Goal: Transaction & Acquisition: Book appointment/travel/reservation

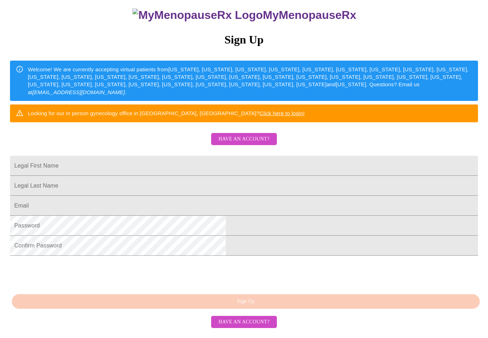
scroll to position [103, 0]
click at [176, 156] on input "Legal First Name" at bounding box center [244, 166] width 468 height 20
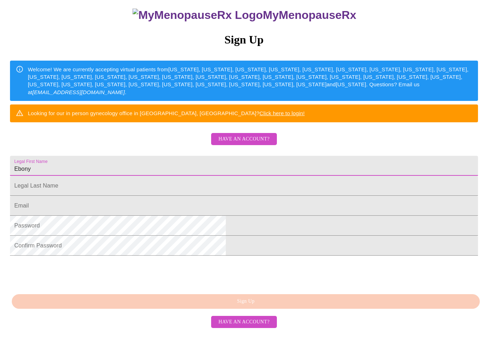
type input "Ebony"
click at [170, 181] on input "Legal First Name" at bounding box center [244, 186] width 468 height 20
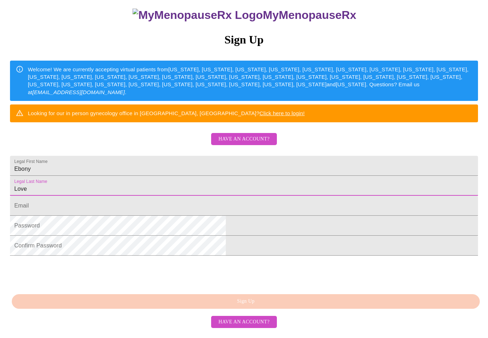
type input "Love"
click at [159, 206] on input "Legal First Name" at bounding box center [244, 206] width 468 height 20
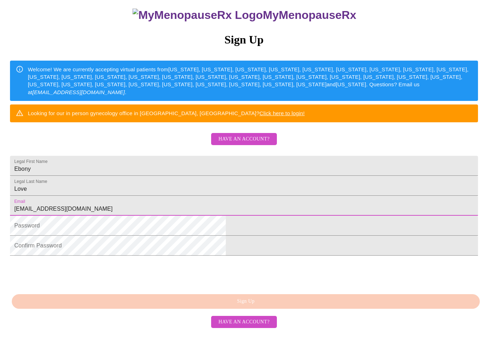
type input "[EMAIL_ADDRESS][DOMAIN_NAME]"
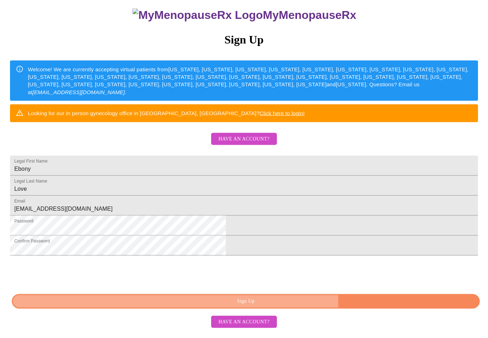
click at [302, 306] on span "Sign Up" at bounding box center [245, 301] width 451 height 9
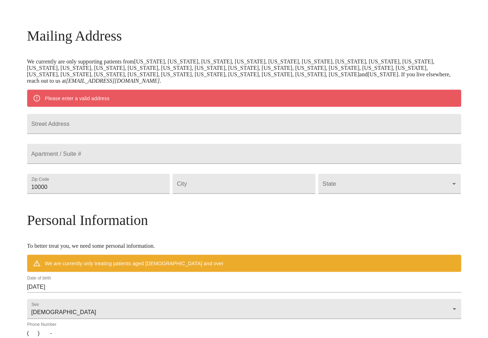
scroll to position [92, 0]
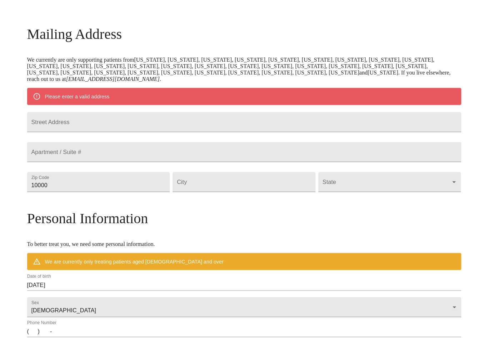
click at [107, 132] on input "Street Address" at bounding box center [244, 122] width 434 height 20
type input "[STREET_ADDRESS]"
click at [119, 192] on input "10000" at bounding box center [98, 182] width 143 height 20
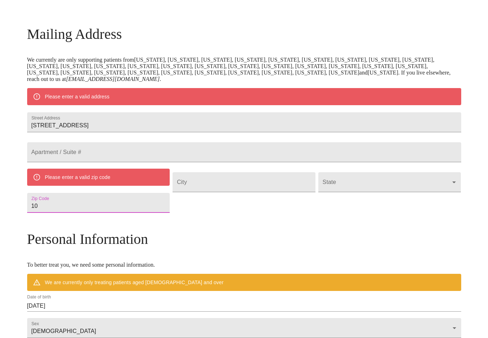
type input "1"
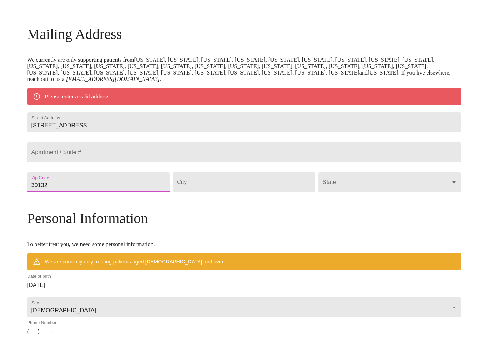
type input "30132"
click at [212, 192] on input "Street Address" at bounding box center [243, 182] width 143 height 20
type input "[GEOGRAPHIC_DATA]"
click at [322, 201] on body "MyMenopauseRx Welcome to MyMenopauseRx Since it's your first time here, you'll …" at bounding box center [244, 192] width 482 height 563
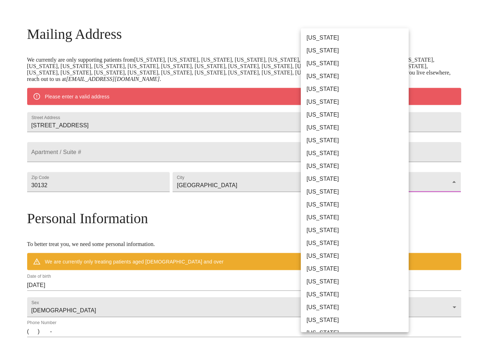
scroll to position [92, 0]
click at [322, 157] on li "[US_STATE]" at bounding box center [355, 153] width 108 height 13
type input "[US_STATE]"
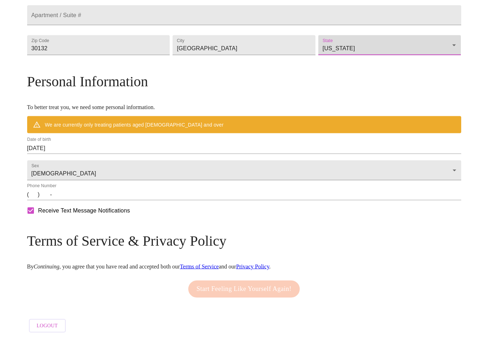
scroll to position [210, 0]
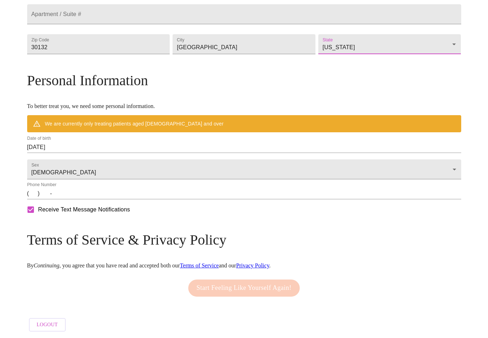
click at [126, 153] on input "[DATE]" at bounding box center [244, 147] width 434 height 11
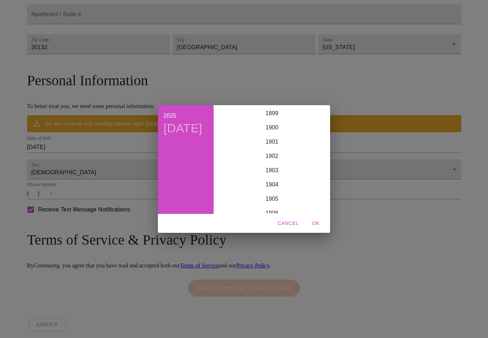
scroll to position [1756, 0]
click at [180, 136] on h4 "[DATE]" at bounding box center [182, 128] width 39 height 15
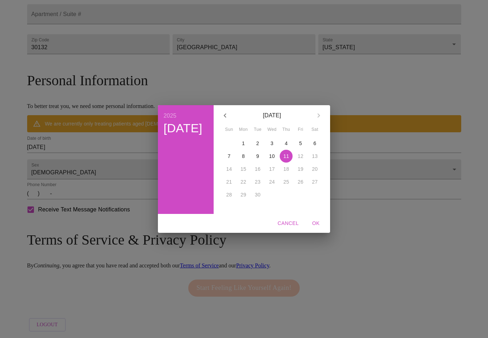
click at [226, 118] on icon "button" at bounding box center [224, 115] width 2 height 4
click at [229, 117] on icon "button" at bounding box center [225, 115] width 9 height 9
click at [269, 186] on p "23" at bounding box center [272, 181] width 6 height 7
click at [311, 228] on span "OK" at bounding box center [315, 223] width 17 height 9
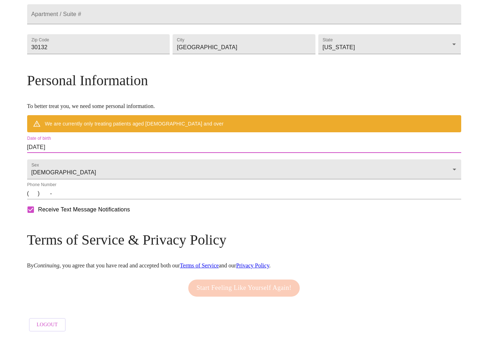
click at [183, 153] on input "[DATE]" at bounding box center [244, 147] width 434 height 11
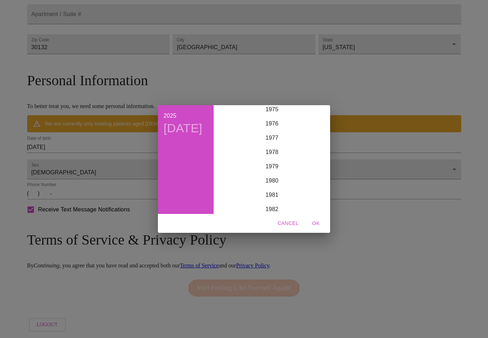
scroll to position [1085, 0]
click at [276, 149] on div "1977" at bounding box center [271, 142] width 111 height 14
click at [314, 228] on span "OK" at bounding box center [315, 223] width 17 height 9
type input "[DATE]"
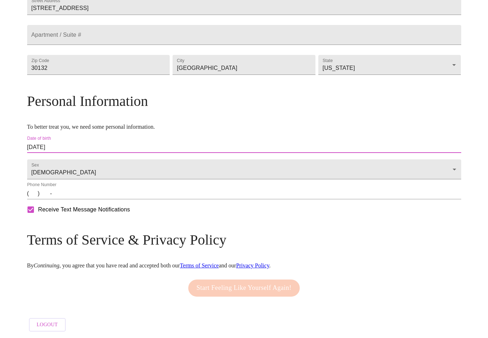
click at [128, 175] on body "MyMenopauseRx Welcome to MyMenopauseRx Since it's your first time here, you'll …" at bounding box center [244, 74] width 482 height 521
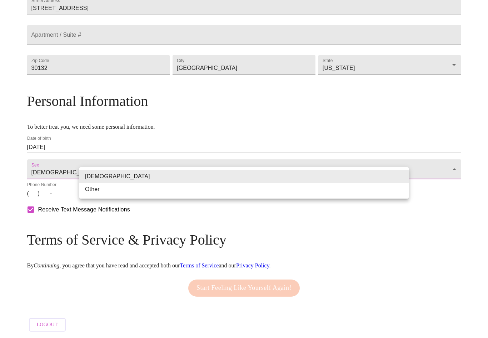
click at [136, 210] on div at bounding box center [244, 169] width 488 height 338
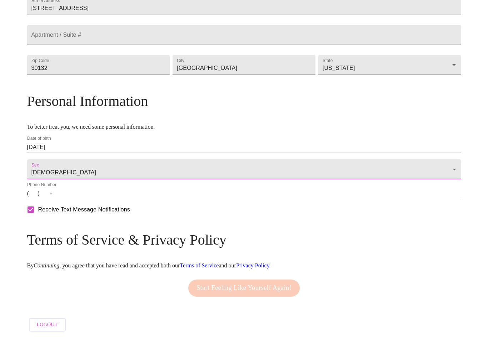
click at [83, 200] on input "(   )    -" at bounding box center [244, 193] width 434 height 11
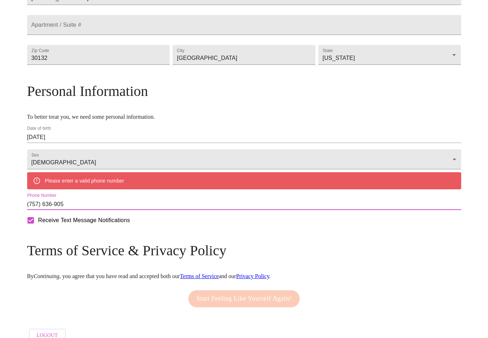
type input "(757) 636-9056"
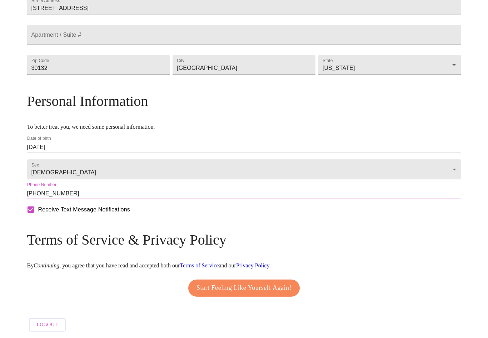
scroll to position [211, 0]
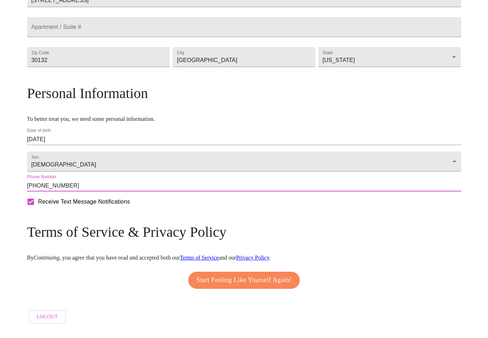
click at [291, 283] on span "Start Feeling Like Yourself Again!" at bounding box center [243, 288] width 95 height 11
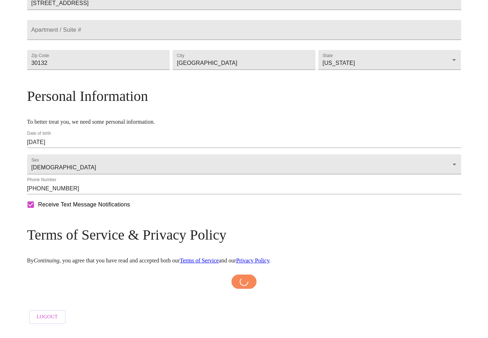
scroll to position [196, 0]
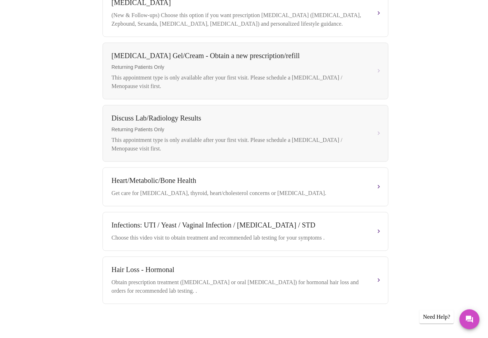
scroll to position [258, 0]
click at [379, 192] on button "Heart/Metabolic/Bone Health Get care for pre-diabetes, thyroid, heart/cholester…" at bounding box center [245, 187] width 286 height 39
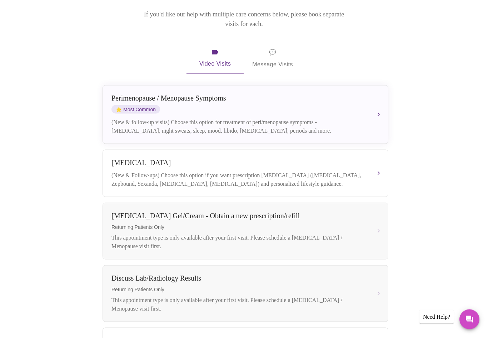
scroll to position [99, 0]
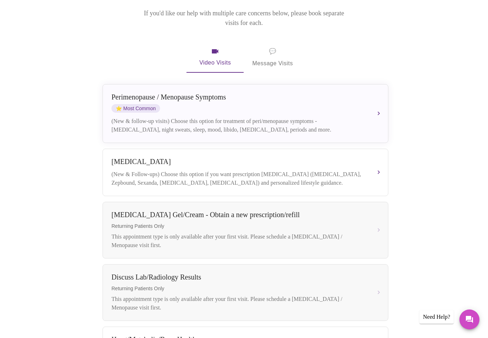
click at [372, 109] on div "Perimenopause / Menopause Symptoms ⭐ Most Common (New & follow-up visits) Choos…" at bounding box center [245, 113] width 268 height 41
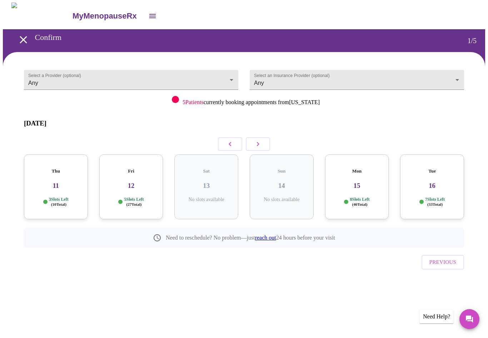
click at [122, 182] on h3 "12" at bounding box center [131, 186] width 52 height 8
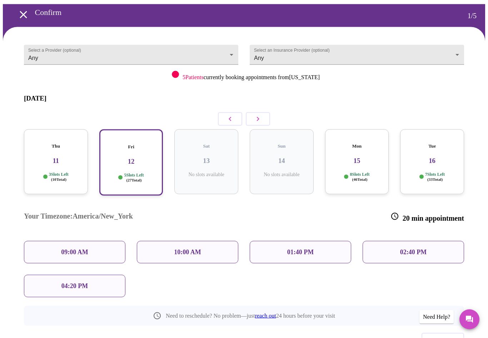
scroll to position [31, 0]
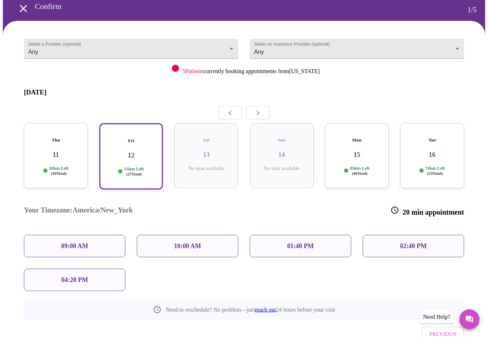
click at [58, 148] on div "Thu 11 3 Slots Left ( 10 Total)" at bounding box center [56, 155] width 64 height 65
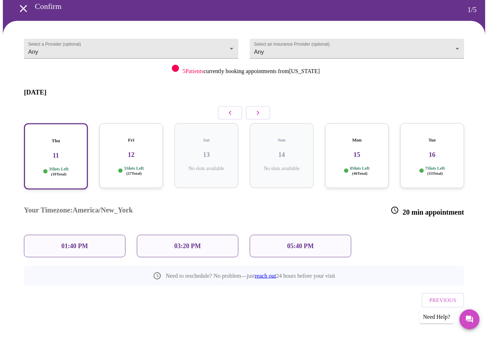
scroll to position [7, 0]
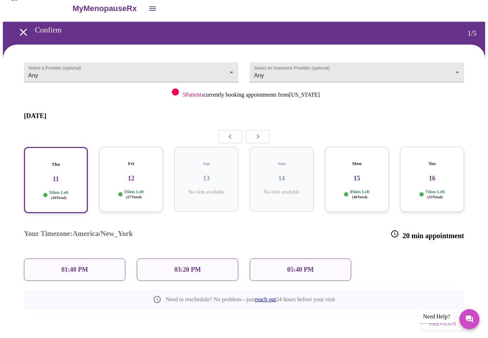
click at [179, 72] on body "MyMenopauseRx Confirm 1 / 5 Select a Provider (optional) Any Any Select an Insu…" at bounding box center [244, 181] width 482 height 372
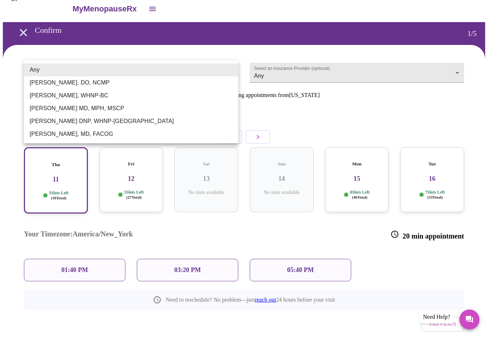
click at [313, 117] on div at bounding box center [244, 169] width 488 height 338
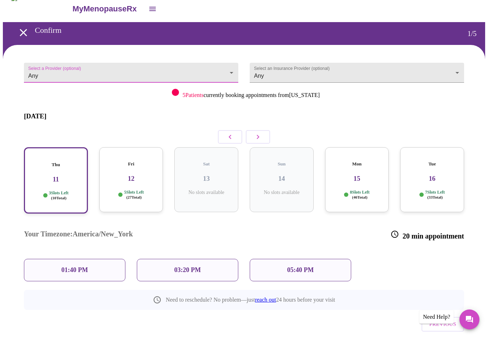
click at [434, 73] on body "MyMenopauseRx Confirm 1 / 5 Select a Provider (optional) Any Any Select an Insu…" at bounding box center [244, 181] width 482 height 372
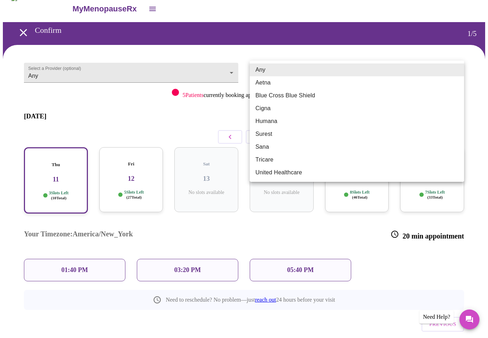
click at [320, 96] on li "Blue Cross Blue Shield" at bounding box center [356, 95] width 214 height 13
type input "Blue Cross Blue Shield"
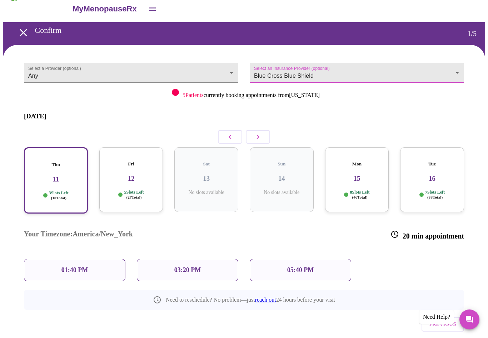
click at [149, 8] on icon "open drawer" at bounding box center [152, 9] width 6 height 4
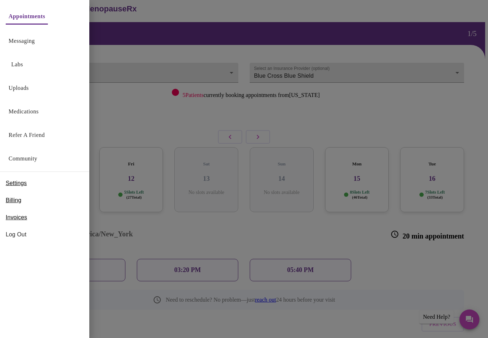
click at [37, 157] on link "Community" at bounding box center [23, 159] width 29 height 10
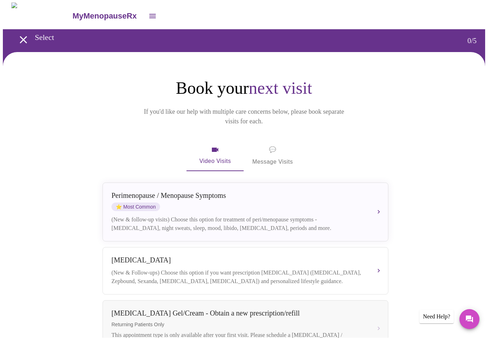
scroll to position [0, 0]
click at [149, 14] on icon "open drawer" at bounding box center [152, 16] width 6 height 4
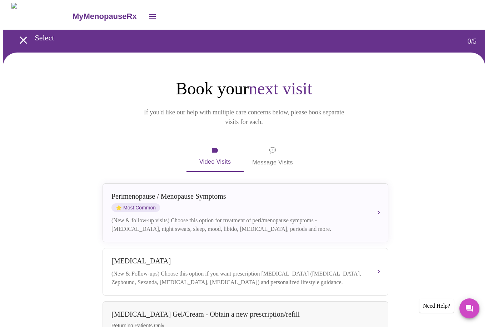
click at [345, 216] on div "(New & follow-up visits) Choose this option for treatment of peri/menopause sym…" at bounding box center [237, 224] width 253 height 17
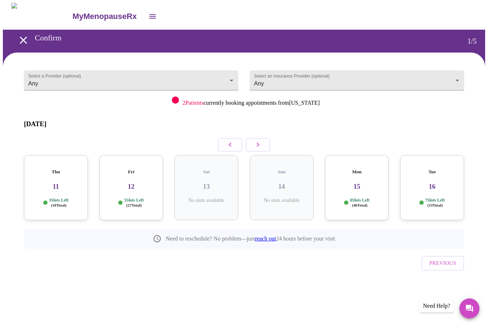
click at [226, 80] on body "MyMenopauseRx Confirm 1 / 5 Select a Provider (optional) Any Any Select an Insu…" at bounding box center [244, 154] width 482 height 303
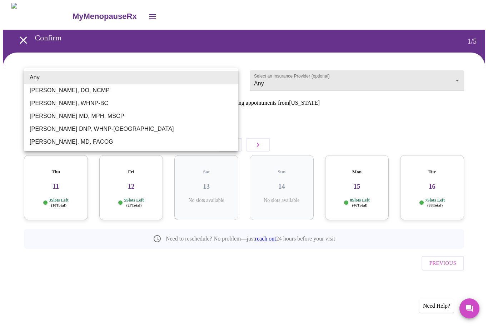
click at [142, 181] on div at bounding box center [244, 163] width 488 height 327
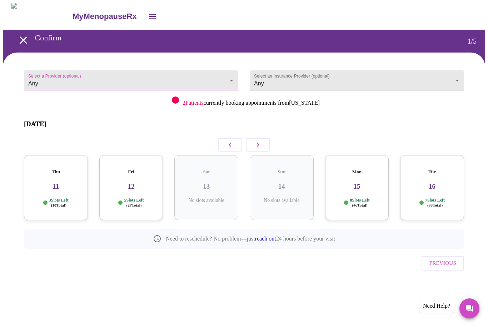
click at [150, 185] on div "Fri 12 5 Slots Left ( 27 Total)" at bounding box center [131, 187] width 64 height 65
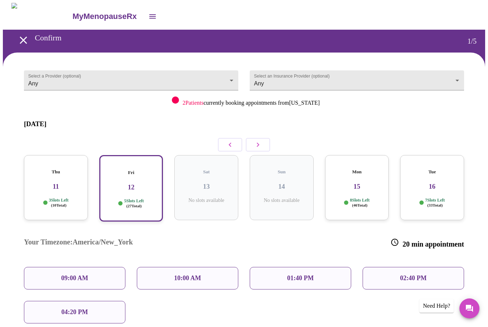
click at [218, 84] on body "MyMenopauseRx Confirm 1 / 5 Select a Provider (optional) Any Any Select an Insu…" at bounding box center [244, 206] width 482 height 406
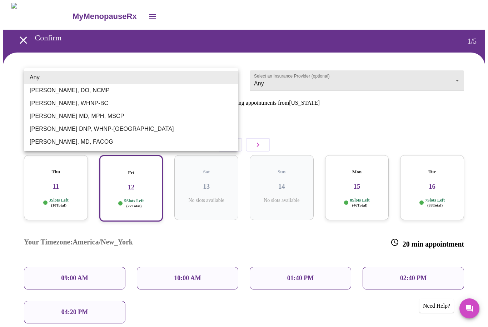
click at [276, 127] on div at bounding box center [244, 163] width 488 height 327
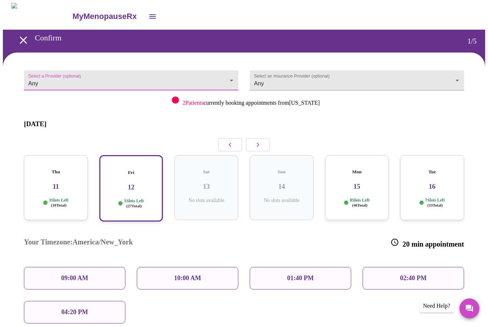
click at [61, 197] on p "3 Slots Left ( 10 Total)" at bounding box center [59, 202] width 20 height 10
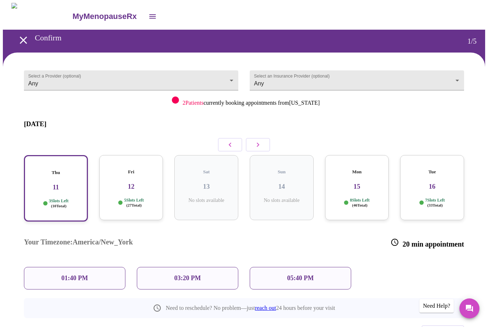
click at [164, 75] on body "MyMenopauseRx Confirm 1 / 5 Select a Provider (optional) Any Any Select an Insu…" at bounding box center [244, 189] width 482 height 372
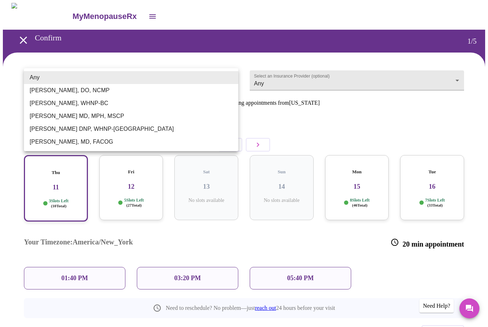
click at [66, 192] on div at bounding box center [244, 163] width 488 height 327
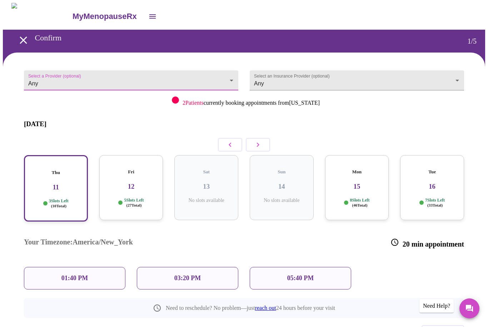
click at [88, 274] on p "01:40 PM" at bounding box center [74, 277] width 26 height 7
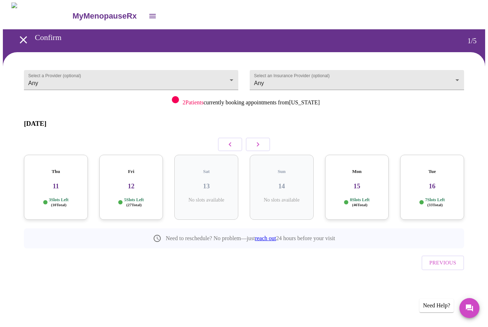
click at [52, 182] on h3 "11" at bounding box center [56, 186] width 52 height 8
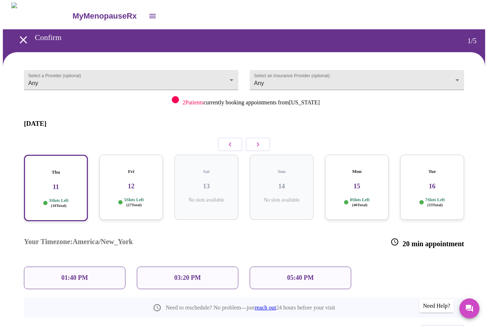
click at [135, 77] on body "MyMenopauseRx Confirm 1 / 5 Select a Provider (optional) Any Any Select an Insu…" at bounding box center [244, 188] width 482 height 372
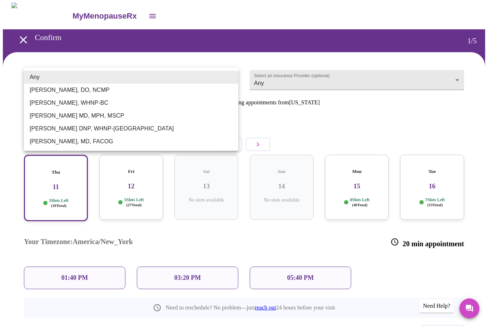
click at [344, 1] on div at bounding box center [244, 163] width 488 height 327
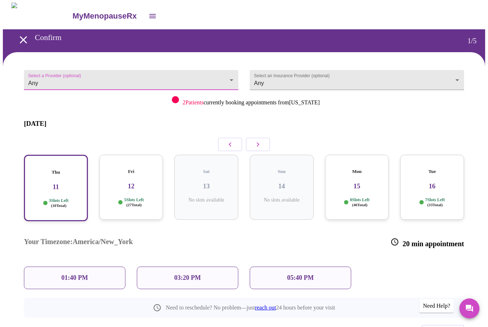
click at [136, 76] on body "MyMenopauseRx Confirm 1 / 5 Select a Provider (optional) Any Any Select an Insu…" at bounding box center [244, 188] width 482 height 372
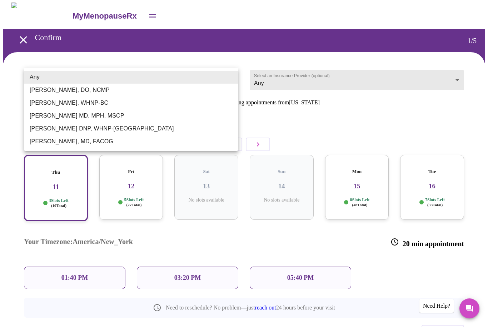
click at [86, 108] on li "Meghan Matz, WHNP-BC" at bounding box center [131, 102] width 214 height 13
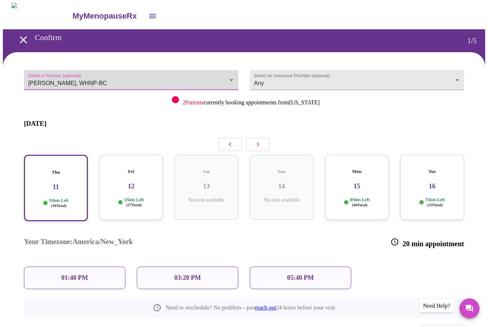
scroll to position [0, 0]
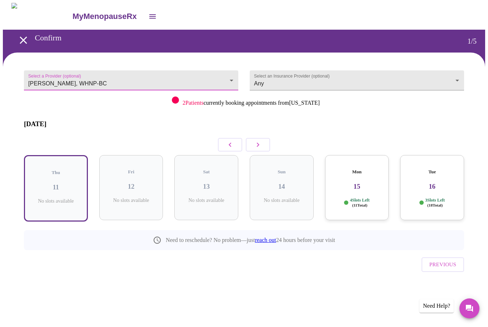
click at [207, 75] on body "MyMenopauseRx Confirm 1 / 5 Select a Provider (optional) Meghan Matz, WHNP-BC M…" at bounding box center [244, 155] width 482 height 304
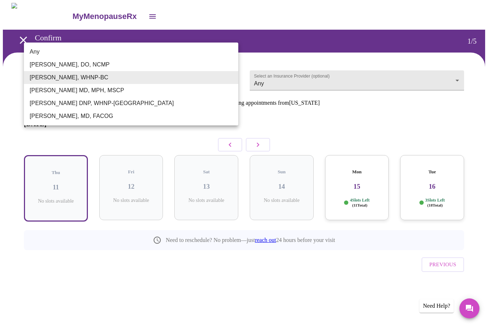
click at [84, 69] on li "Barbra S Hanna, DO, NCMP" at bounding box center [131, 64] width 214 height 13
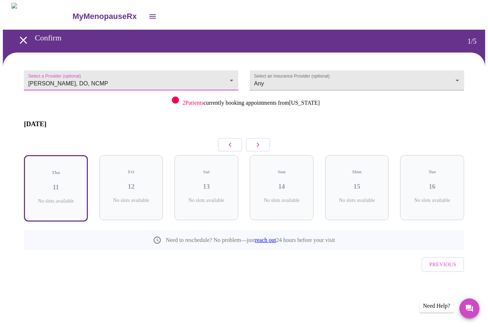
click at [183, 71] on body "MyMenopauseRx Confirm 1 / 5 Select a Provider (optional) Barbra S Hanna, DO, NC…" at bounding box center [244, 155] width 482 height 304
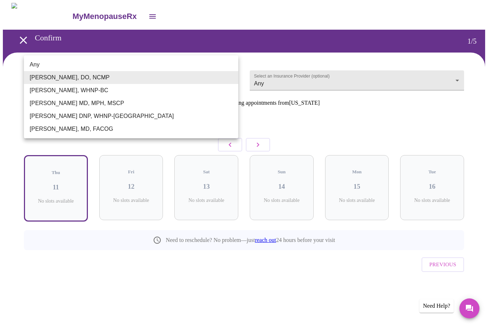
click at [117, 96] on li "Meghan Matz, WHNP-BC" at bounding box center [131, 90] width 214 height 13
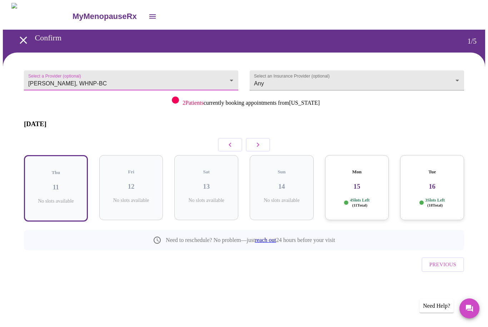
click at [195, 84] on body "MyMenopauseRx Confirm 1 / 5 Select a Provider (optional) Meghan Matz, WHNP-BC M…" at bounding box center [244, 155] width 482 height 304
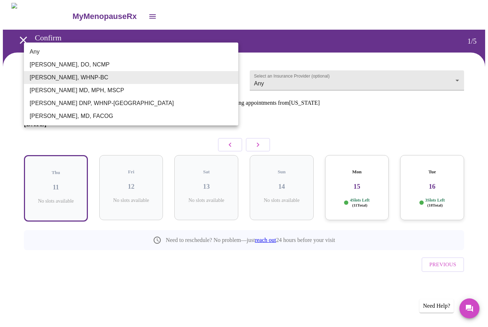
click at [132, 95] on li "Vadim Gelman MD, MPH, MSCP" at bounding box center [131, 90] width 214 height 13
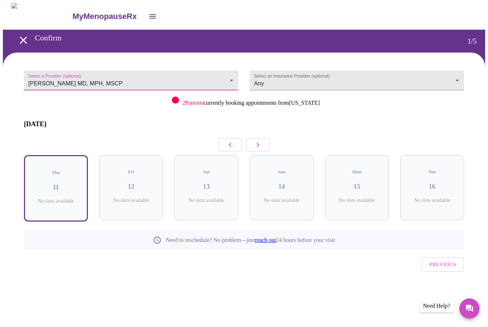
click at [180, 85] on body "MyMenopauseRx Confirm 1 / 5 Select a Provider (optional) Vadim Gelman MD, MPH, …" at bounding box center [244, 155] width 482 height 304
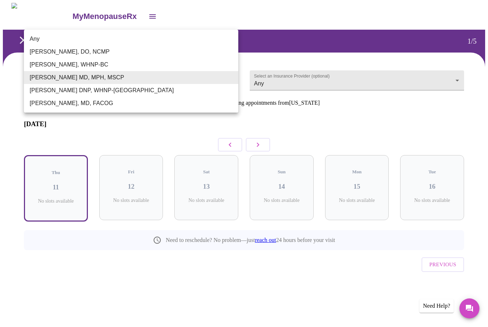
click at [141, 95] on li "Laura Smith DNP, WHNP-BC" at bounding box center [131, 90] width 214 height 13
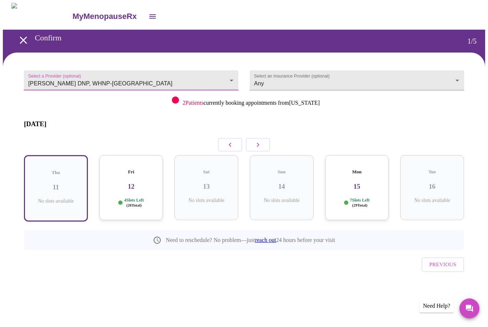
click at [197, 75] on body "MyMenopauseRx Confirm 1 / 5 Select a Provider (optional) Laura Smith DNP, WHNP-…" at bounding box center [244, 155] width 482 height 304
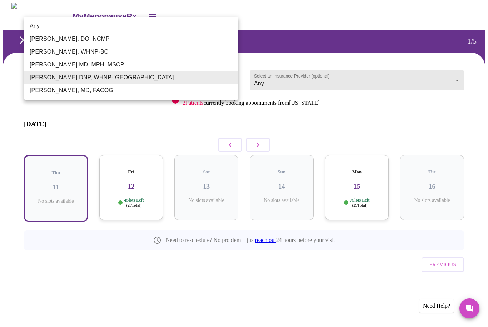
click at [133, 95] on li "Dr. Heather Krantz, MD, FACOG" at bounding box center [131, 90] width 214 height 13
type input "Dr. Heather Krantz, MD, FACOG"
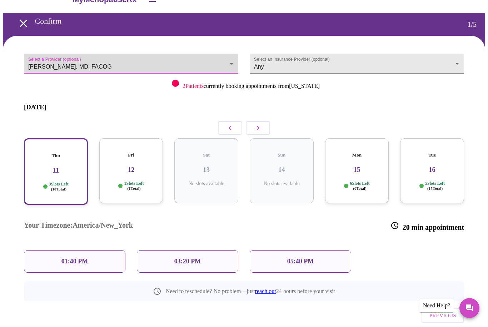
scroll to position [19, 0]
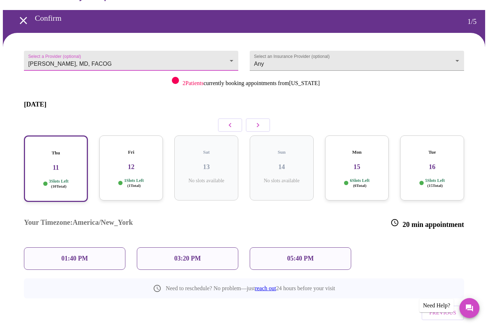
click at [88, 255] on p "01:40 PM" at bounding box center [74, 258] width 26 height 7
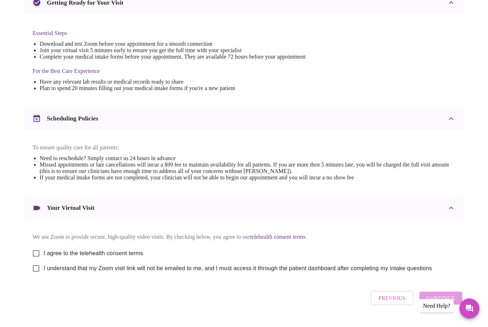
scroll to position [162, 0]
click at [401, 302] on span "Previous" at bounding box center [391, 296] width 27 height 9
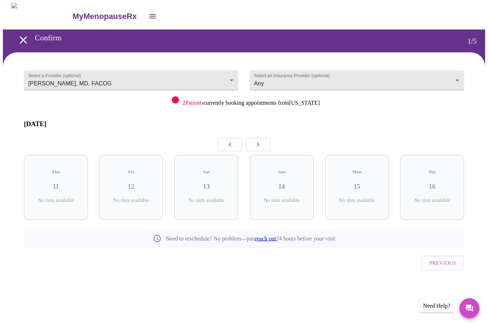
scroll to position [0, 0]
click at [55, 182] on h3 "11" at bounding box center [56, 186] width 52 height 8
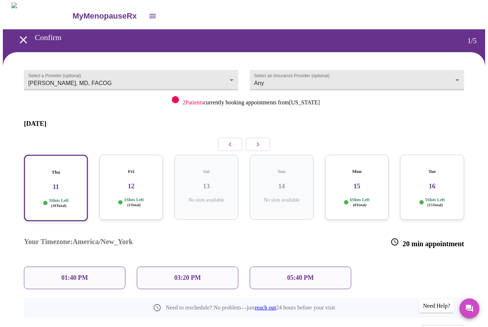
scroll to position [19, 0]
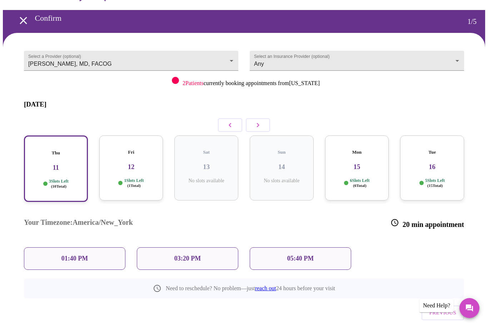
click at [130, 158] on div "Fri 12 1 Slots Left ( 1 Total)" at bounding box center [131, 168] width 64 height 65
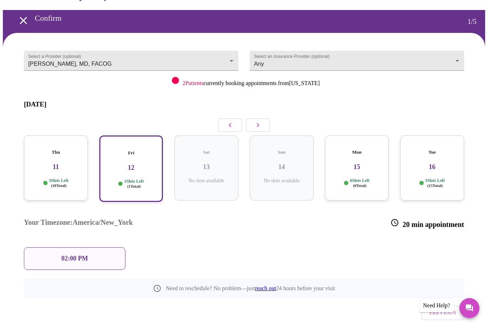
click at [60, 161] on div "Thu 11 3 Slots Left ( 10 Total)" at bounding box center [56, 168] width 64 height 65
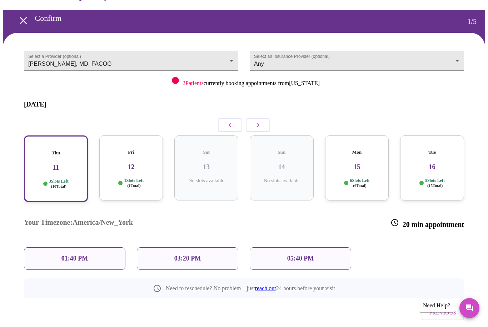
click at [186, 247] on div "03:20 PM" at bounding box center [187, 258] width 101 height 22
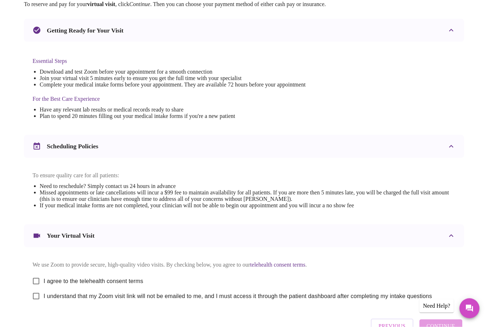
scroll to position [162, 0]
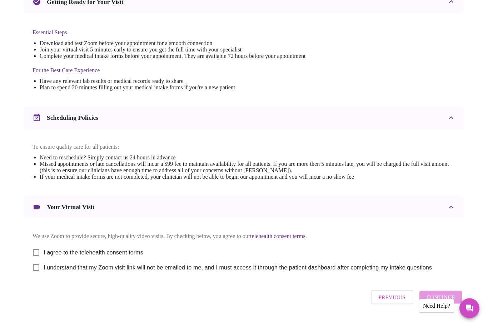
click at [31, 256] on input "I agree to the telehealth consent terms" at bounding box center [36, 252] width 15 height 15
checkbox input "true"
click at [34, 275] on input "I understand that my Zoom visit link will not be emailed to me, and I must acce…" at bounding box center [36, 267] width 15 height 15
checkbox input "true"
click at [452, 302] on span "Continue" at bounding box center [440, 296] width 29 height 9
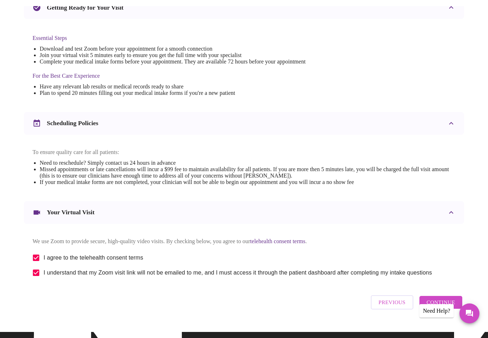
scroll to position [0, 0]
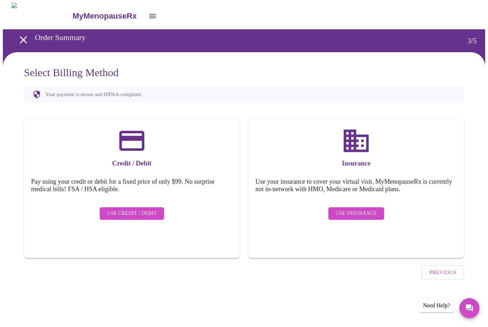
click at [359, 209] on span "Use Insurance" at bounding box center [355, 213] width 41 height 9
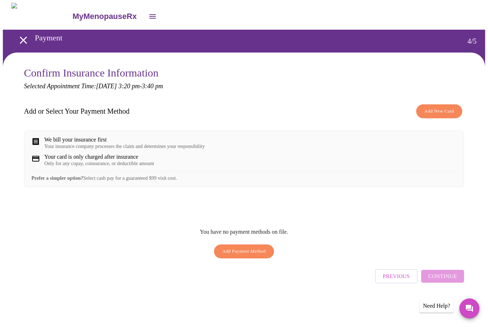
click at [257, 3] on div "MyMenopauseRx" at bounding box center [244, 16] width 482 height 27
click at [343, 3] on div "MyMenopauseRx" at bounding box center [244, 16] width 482 height 27
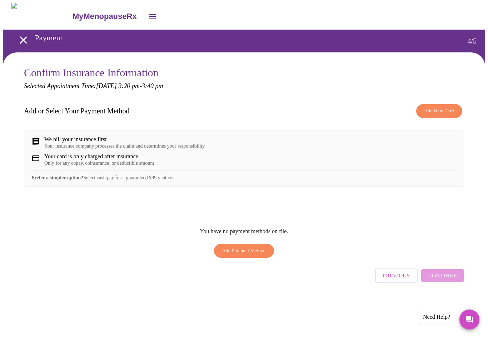
click at [439, 115] on span "Add New Card" at bounding box center [439, 111] width 30 height 8
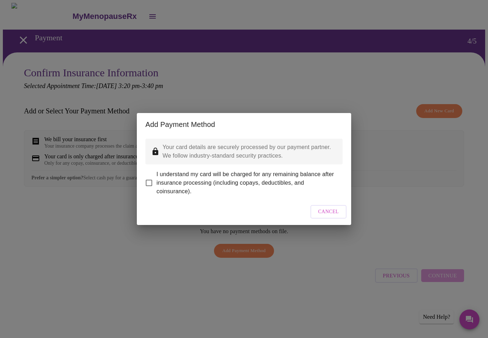
click at [337, 217] on span "Cancel" at bounding box center [328, 212] width 21 height 9
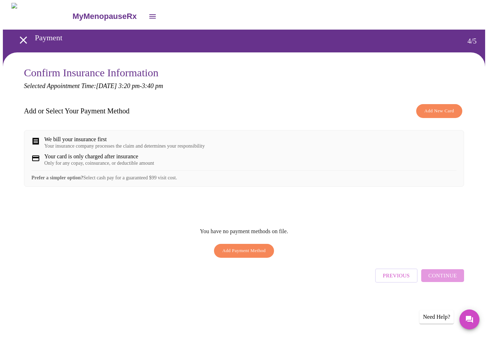
click at [230, 258] on button "Add Payment Method" at bounding box center [244, 251] width 60 height 14
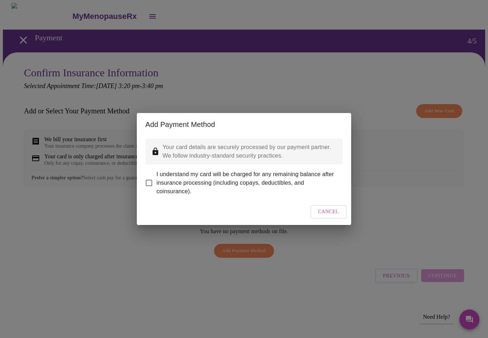
click at [155, 178] on input "I understand my card will be charged for any remaining balance after insurance …" at bounding box center [148, 183] width 15 height 15
checkbox input "true"
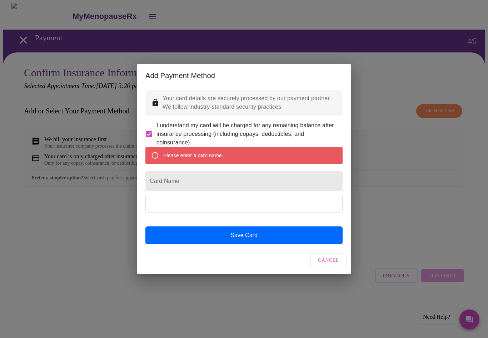
click at [196, 184] on input "Card Name" at bounding box center [243, 181] width 197 height 20
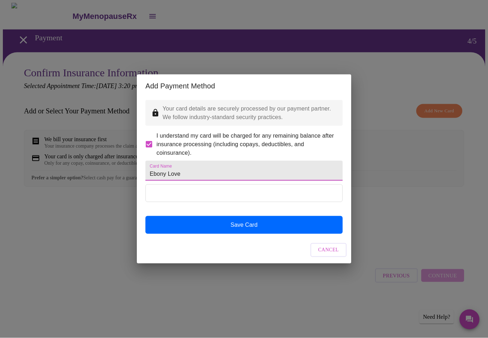
type input "Ebony Love"
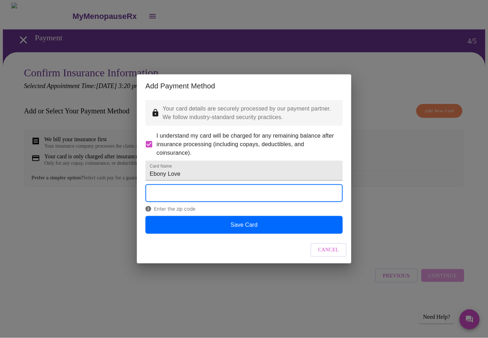
click at [251, 234] on button "Save Card" at bounding box center [243, 225] width 197 height 18
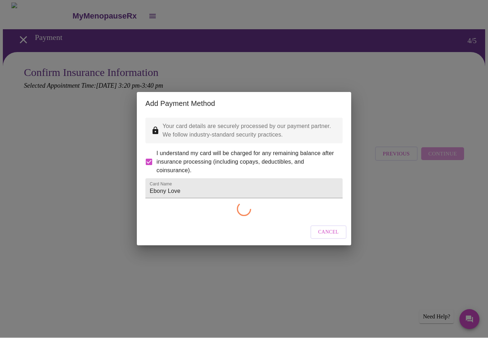
checkbox input "false"
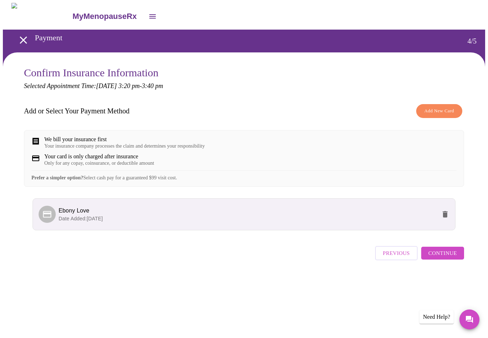
click at [448, 258] on span "Continue" at bounding box center [442, 253] width 29 height 9
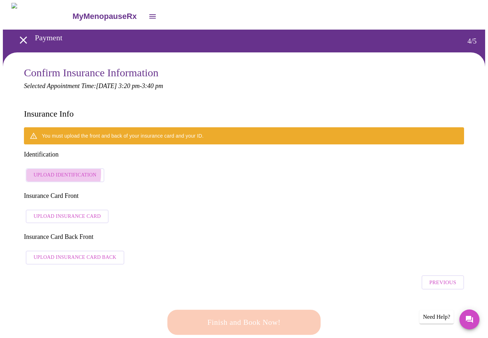
click at [54, 171] on span "Upload Identification" at bounding box center [65, 175] width 63 height 9
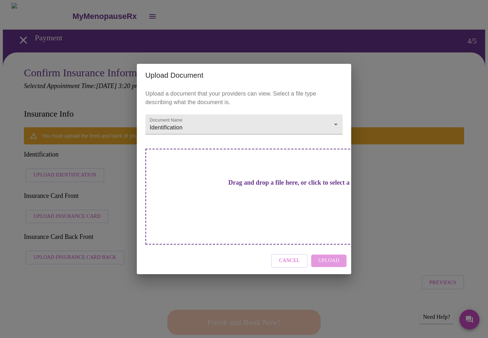
click at [241, 187] on h3 "Drag and drop a file here, or click to select a file" at bounding box center [293, 182] width 197 height 7
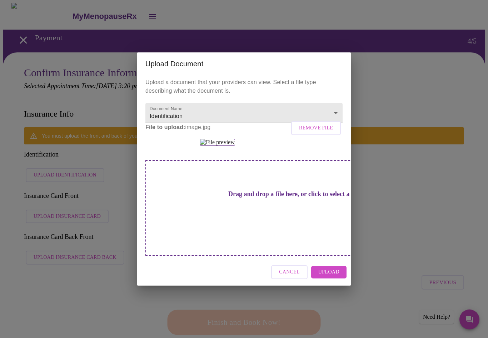
click at [334, 277] on span "Upload" at bounding box center [328, 272] width 21 height 9
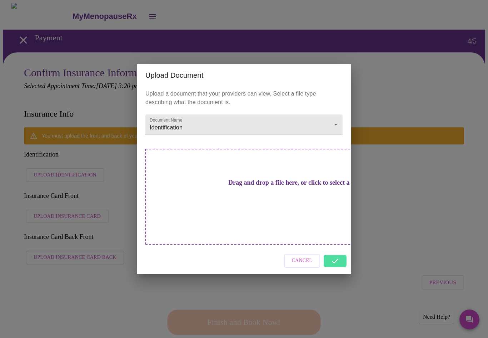
click at [342, 248] on div "Cancel" at bounding box center [244, 261] width 214 height 27
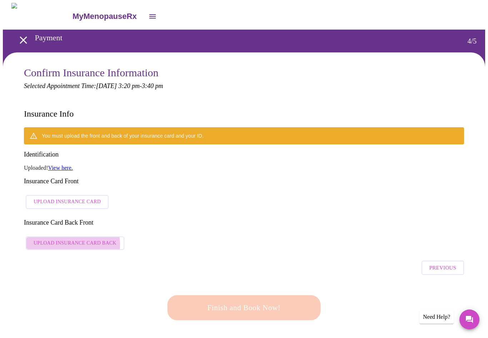
click at [62, 239] on span "Upload Insurance Card Back" at bounding box center [75, 243] width 83 height 9
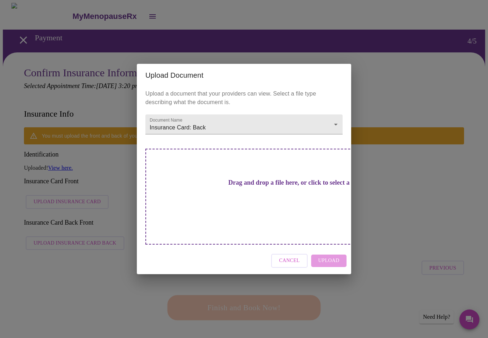
click at [332, 250] on div "Cancel Upload" at bounding box center [244, 261] width 214 height 27
click at [335, 252] on div "Cancel Upload" at bounding box center [244, 261] width 214 height 27
click at [331, 252] on div "Cancel Upload" at bounding box center [244, 261] width 214 height 27
click at [268, 187] on h3 "Drag and drop a file here, or click to select a file" at bounding box center [293, 182] width 197 height 7
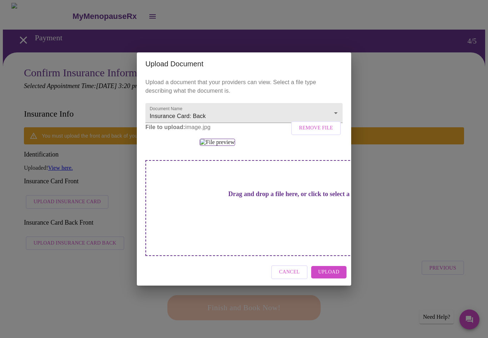
click at [336, 277] on span "Upload" at bounding box center [328, 272] width 21 height 9
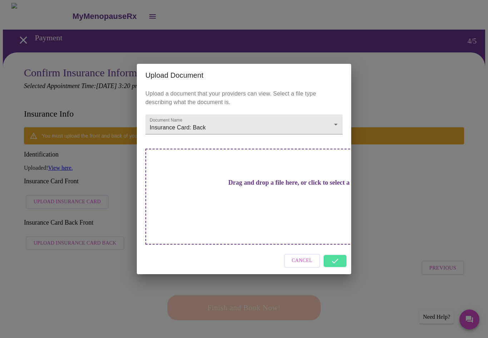
click at [337, 254] on div "Cancel" at bounding box center [244, 261] width 214 height 27
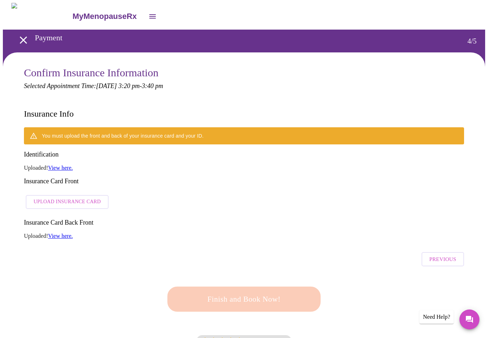
click at [61, 165] on link "View here." at bounding box center [60, 168] width 25 height 6
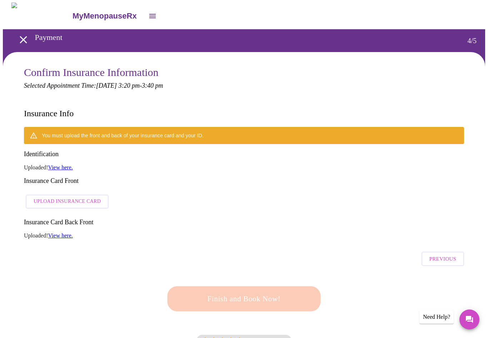
click at [66, 165] on link "View here." at bounding box center [60, 168] width 25 height 6
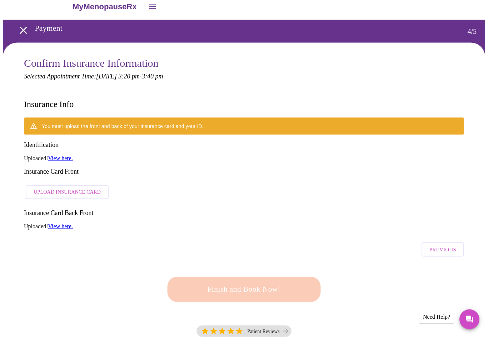
scroll to position [0, 0]
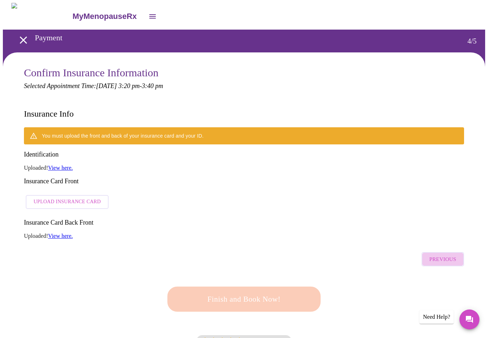
click at [449, 255] on span "Previous" at bounding box center [442, 259] width 27 height 9
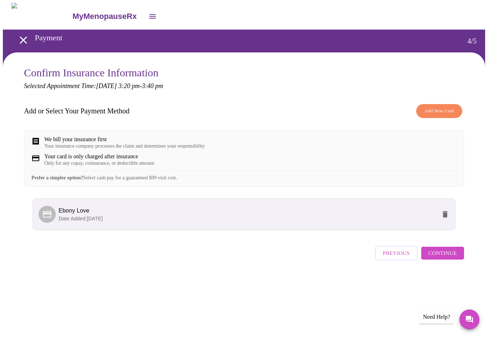
click at [80, 214] on span "Ebony Love" at bounding box center [74, 211] width 31 height 6
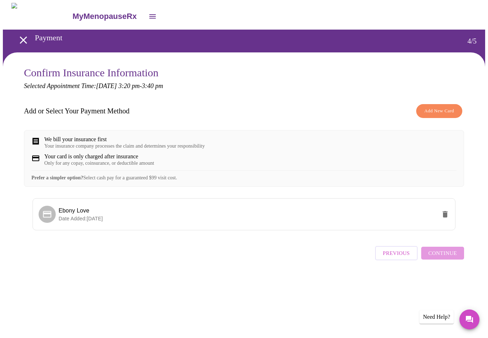
click at [453, 264] on div "Previous Continue" at bounding box center [419, 251] width 89 height 25
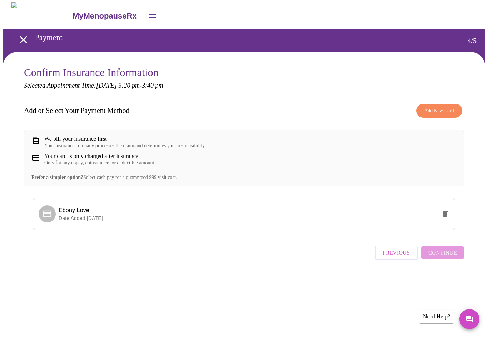
click at [445, 263] on div "Previous Continue" at bounding box center [419, 251] width 89 height 25
click at [445, 264] on div "Previous Continue" at bounding box center [419, 251] width 89 height 25
click at [95, 222] on span "Date Added: 09-11-2025" at bounding box center [81, 219] width 44 height 6
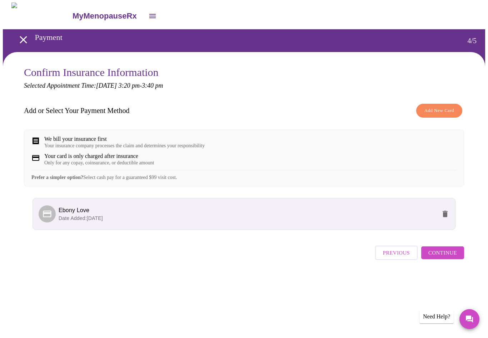
click at [72, 214] on span "Ebony Love" at bounding box center [74, 211] width 31 height 6
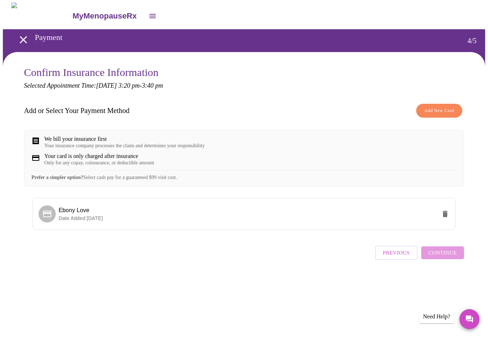
click at [448, 219] on icon "delete" at bounding box center [444, 214] width 9 height 9
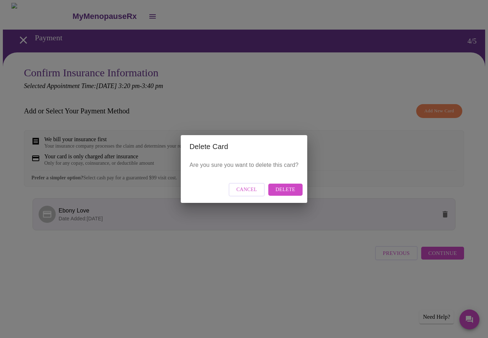
click at [285, 191] on span "Delete" at bounding box center [285, 190] width 20 height 9
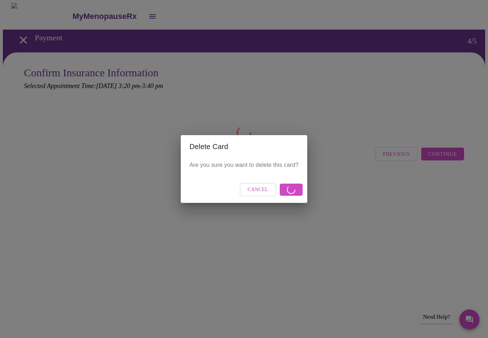
click at [265, 184] on button "Cancel" at bounding box center [257, 190] width 36 height 14
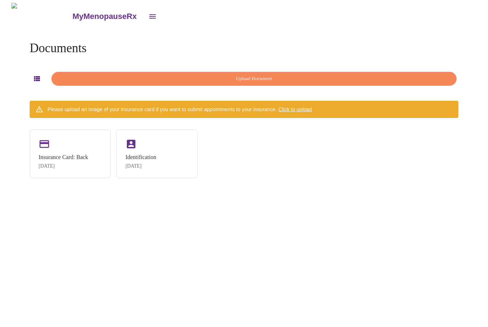
click at [151, 154] on div "Identification" at bounding box center [140, 157] width 31 height 6
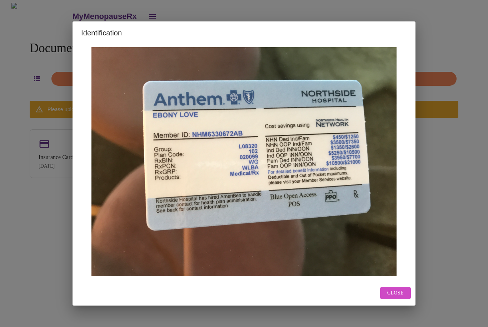
click at [392, 299] on button "Close" at bounding box center [395, 293] width 31 height 12
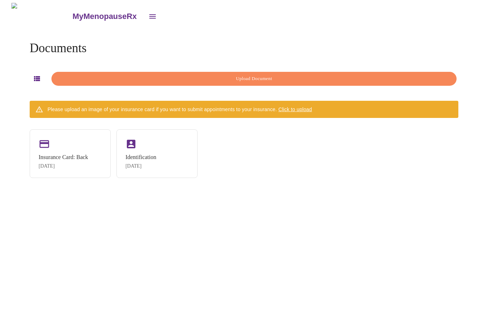
click at [214, 187] on div "Documents Upload Document Please upload an image of your insurance card if you …" at bounding box center [243, 110] width 445 height 160
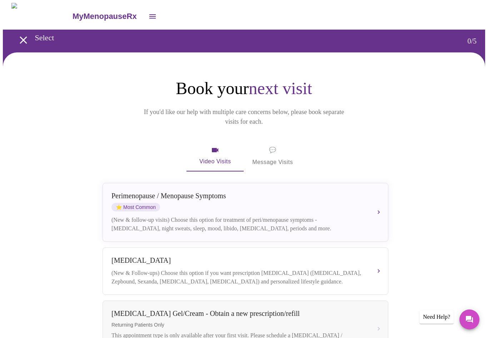
click at [290, 216] on div "(New & follow-up visits) Choose this option for treatment of peri/menopause sym…" at bounding box center [237, 224] width 253 height 17
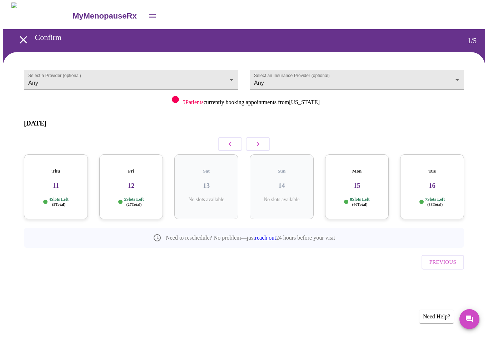
click at [138, 197] on p "5 Slots Left ( 27 Total)" at bounding box center [134, 202] width 20 height 10
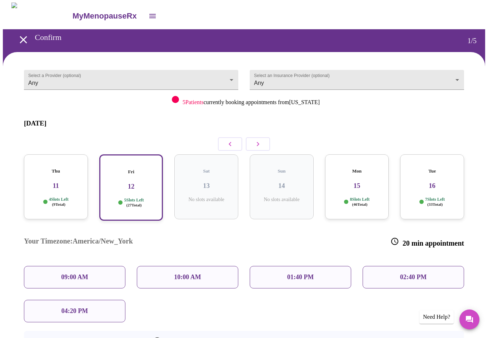
click at [65, 197] on p "4 Slots Left ( 9 Total)" at bounding box center [59, 202] width 20 height 10
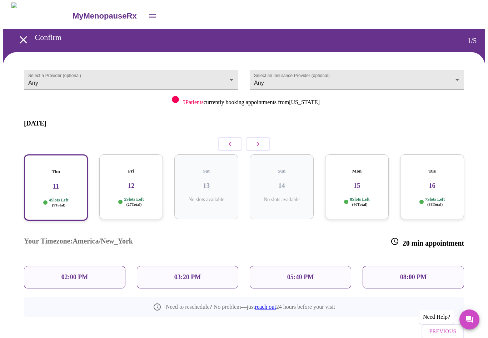
click at [140, 178] on div "Fri 12 5 Slots Left ( 27 Total)" at bounding box center [131, 187] width 64 height 65
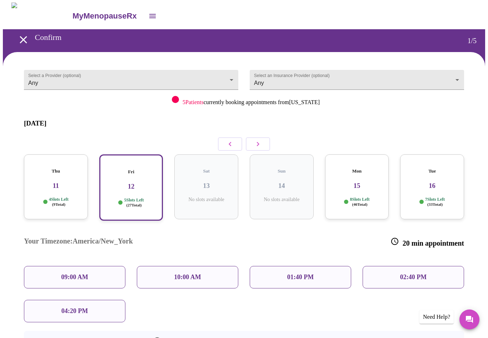
click at [289, 274] on p "01:40 PM" at bounding box center [300, 277] width 26 height 7
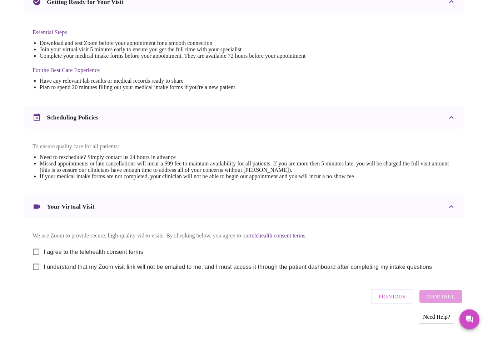
scroll to position [162, 0]
click at [41, 257] on input "I agree to the telehealth consent terms" at bounding box center [36, 252] width 15 height 15
checkbox input "true"
click at [33, 275] on input "I understand that my Zoom visit link will not be emailed to me, and I must acce…" at bounding box center [36, 267] width 15 height 15
checkbox input "true"
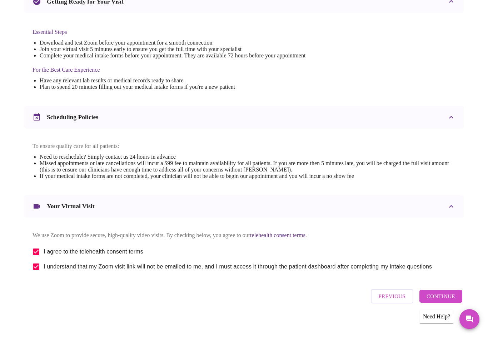
click at [451, 302] on span "Continue" at bounding box center [440, 296] width 29 height 9
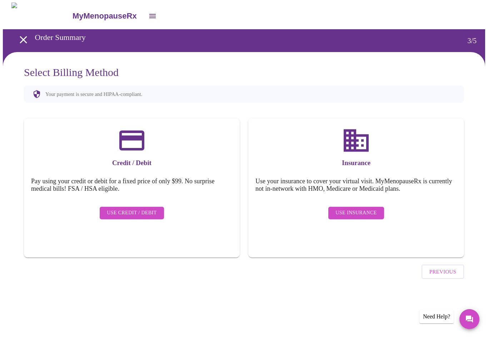
click at [352, 213] on button "Use Insurance" at bounding box center [355, 213] width 55 height 12
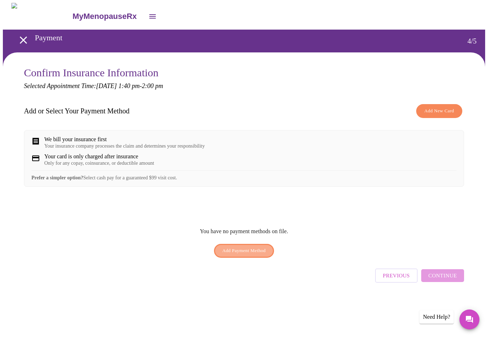
click at [249, 255] on span "Add Payment Method" at bounding box center [244, 251] width 44 height 8
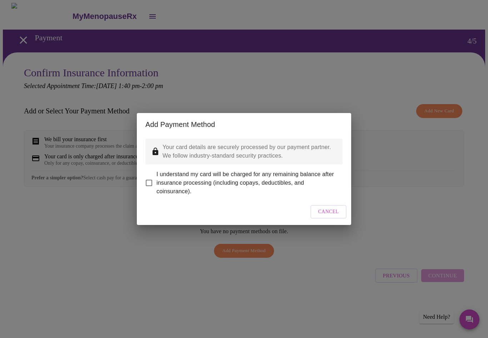
click at [152, 182] on input "I understand my card will be charged for any remaining balance after insurance …" at bounding box center [148, 183] width 15 height 15
checkbox input "true"
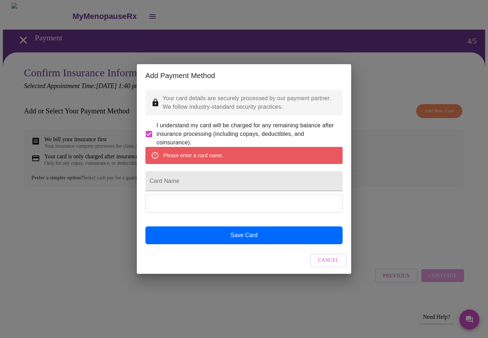
click at [171, 183] on input "Card Name" at bounding box center [243, 181] width 197 height 20
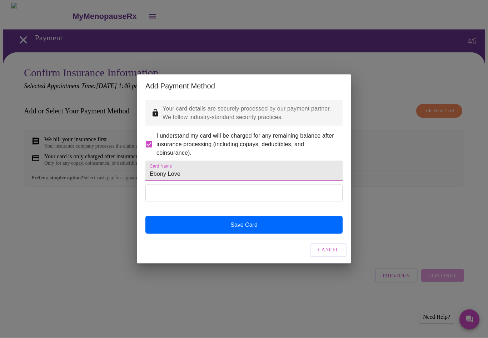
type input "Ebony Love"
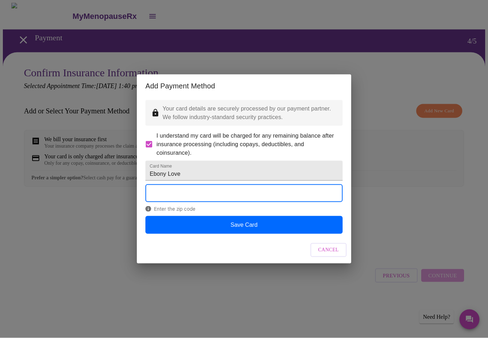
click at [244, 234] on button "Save Card" at bounding box center [243, 225] width 197 height 18
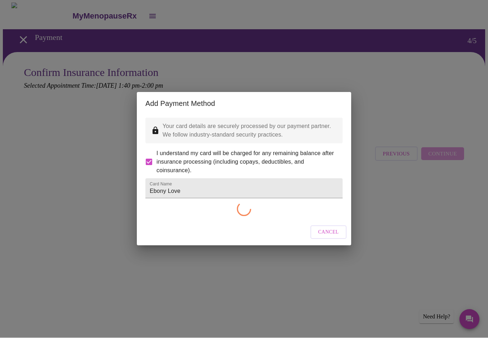
checkbox input "false"
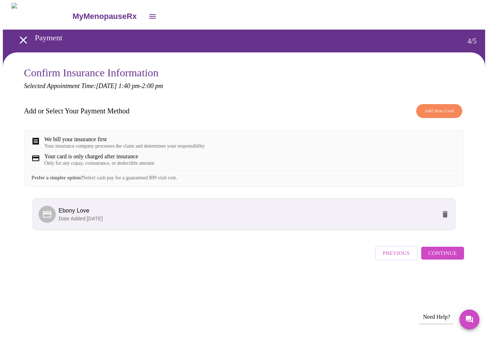
click at [435, 260] on button "Continue" at bounding box center [442, 253] width 43 height 13
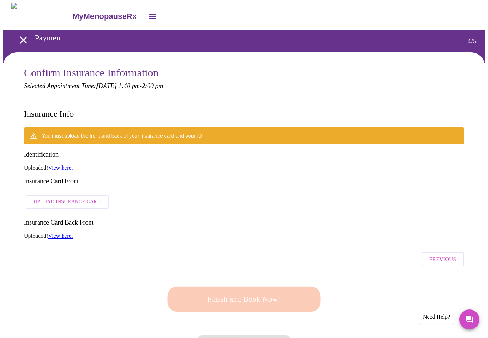
click at [59, 165] on link "View here." at bounding box center [60, 168] width 25 height 6
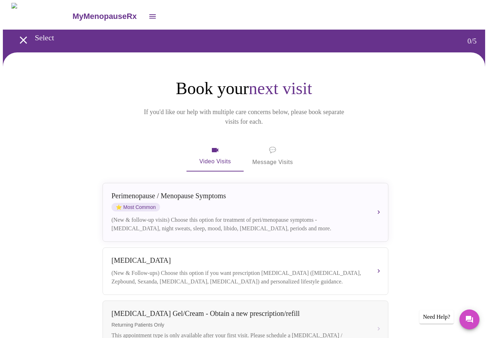
click at [149, 14] on icon "open drawer" at bounding box center [152, 16] width 6 height 4
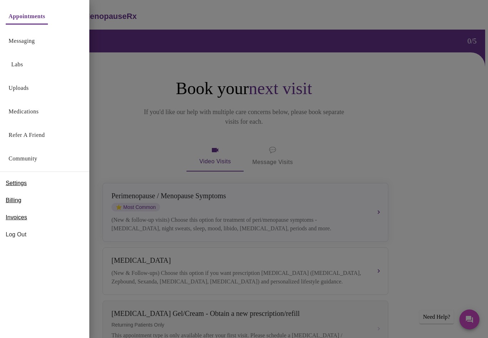
click at [19, 236] on span "Log Out" at bounding box center [45, 235] width 78 height 9
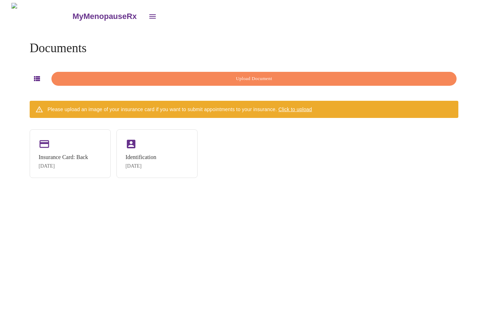
click at [155, 156] on div "Identification" at bounding box center [140, 157] width 31 height 6
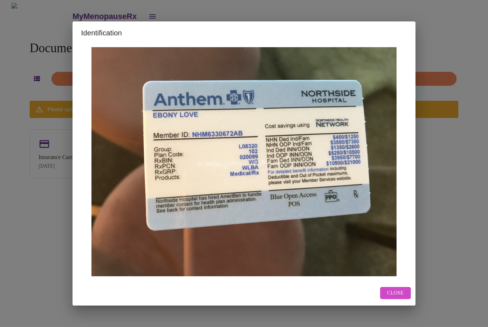
click at [397, 299] on button "Close" at bounding box center [395, 293] width 31 height 12
